Goal: Task Accomplishment & Management: Use online tool/utility

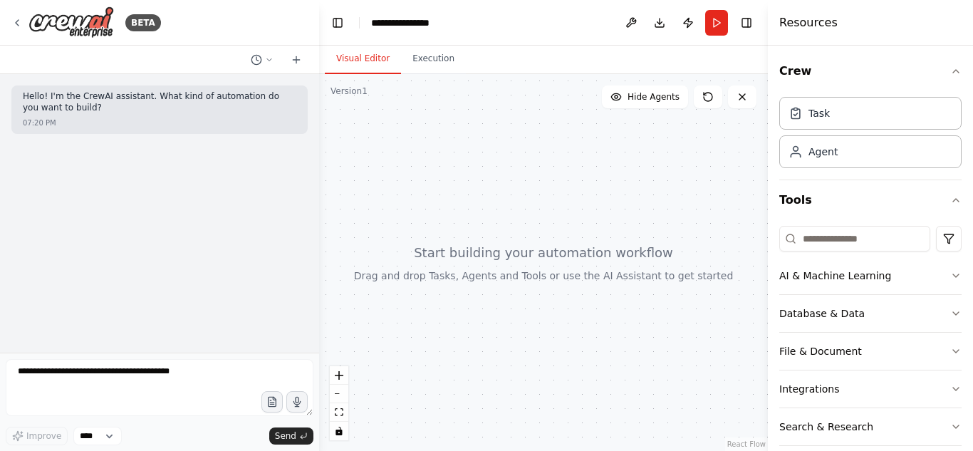
click at [550, 286] on div at bounding box center [543, 262] width 449 height 377
click at [537, 251] on div at bounding box center [543, 262] width 449 height 377
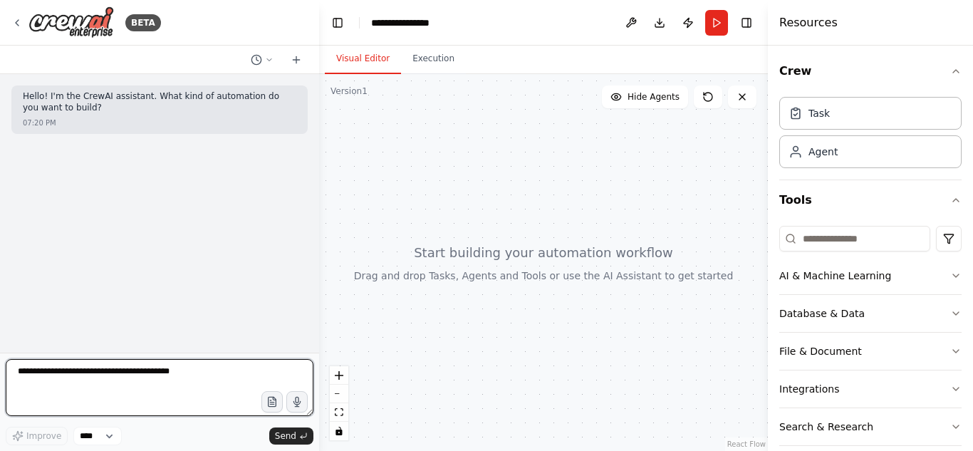
click at [75, 403] on textarea at bounding box center [160, 387] width 308 height 57
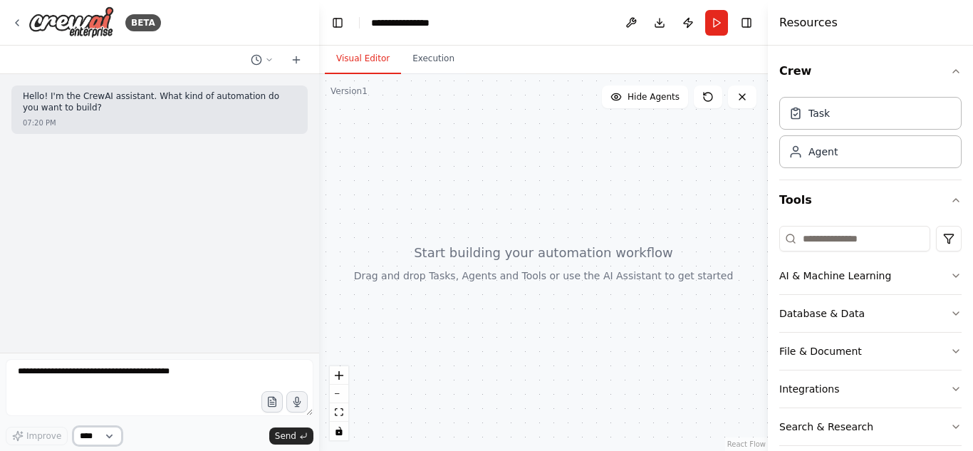
click at [87, 432] on select "****" at bounding box center [97, 435] width 48 height 19
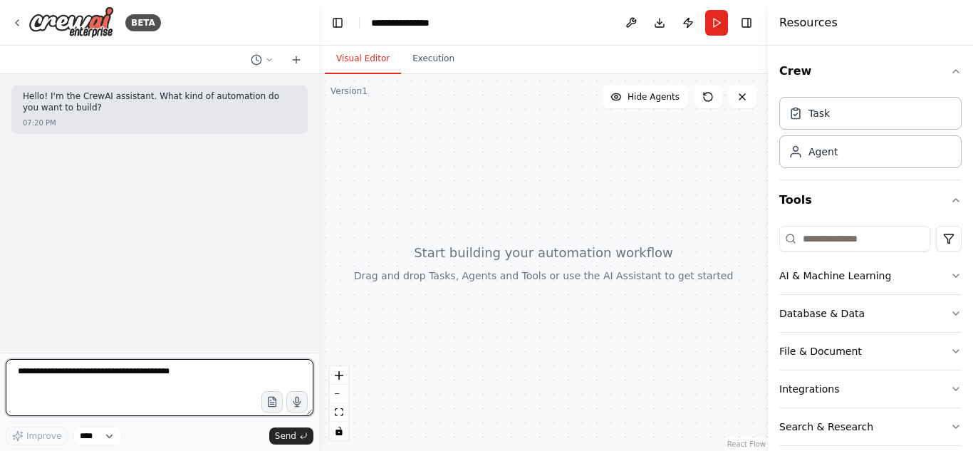
click at [73, 367] on textarea at bounding box center [160, 387] width 308 height 57
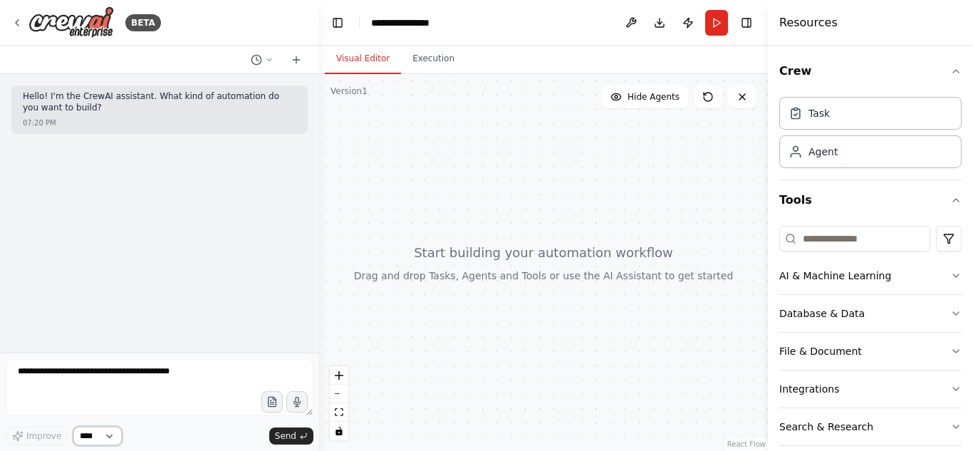
click at [105, 434] on select "****" at bounding box center [97, 435] width 48 height 19
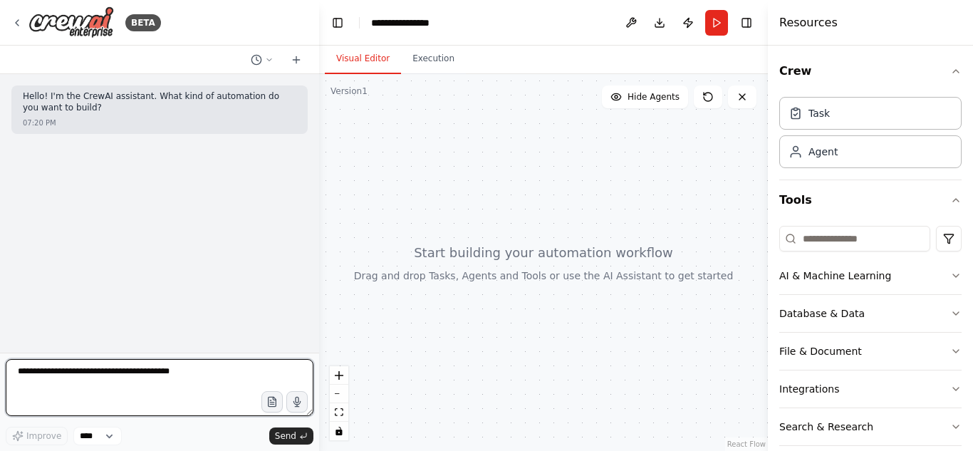
click at [111, 382] on textarea at bounding box center [160, 387] width 308 height 57
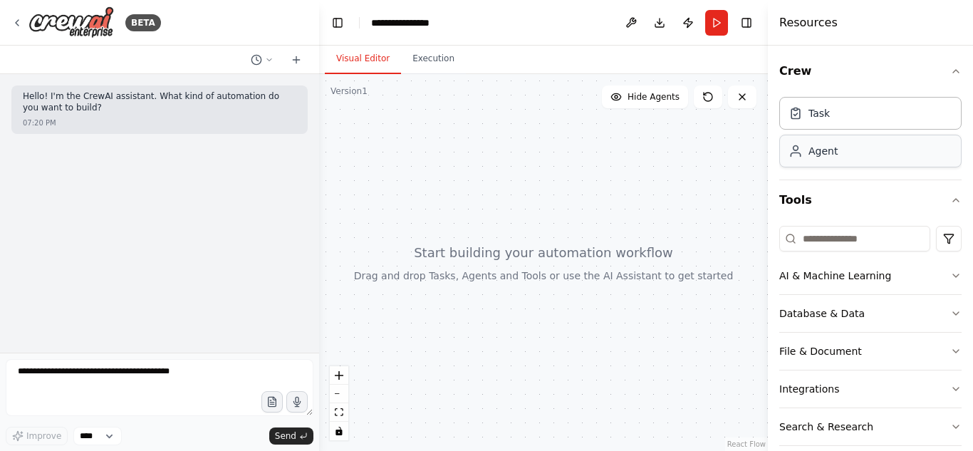
click at [842, 162] on div "Agent" at bounding box center [870, 151] width 182 height 33
click at [842, 153] on div "Agent" at bounding box center [870, 151] width 182 height 33
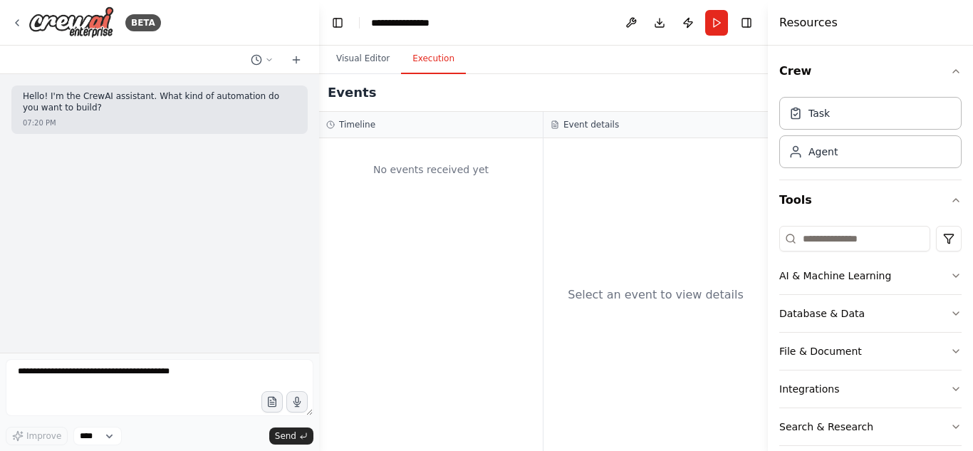
click at [431, 66] on button "Execution" at bounding box center [433, 59] width 65 height 30
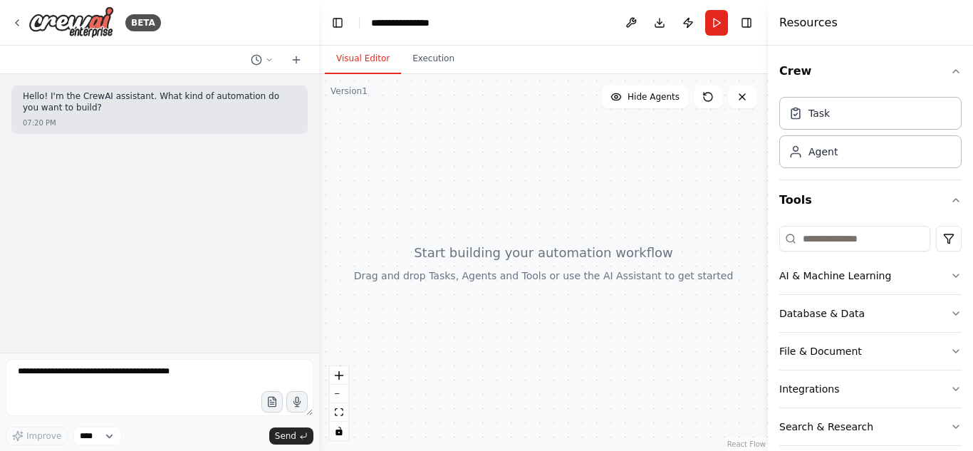
click at [374, 63] on button "Visual Editor" at bounding box center [363, 59] width 76 height 30
click at [655, 98] on span "Hide Agents" at bounding box center [653, 96] width 52 height 11
click at [655, 98] on span "Show Agents" at bounding box center [652, 96] width 56 height 11
